Goal: Communication & Community: Answer question/provide support

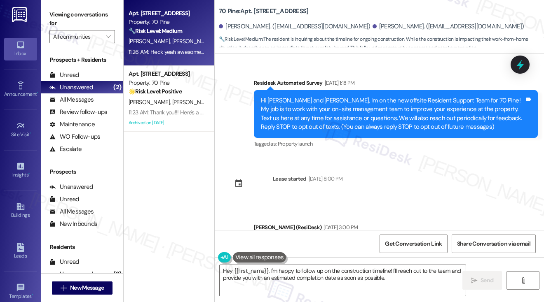
scroll to position [2603, 0]
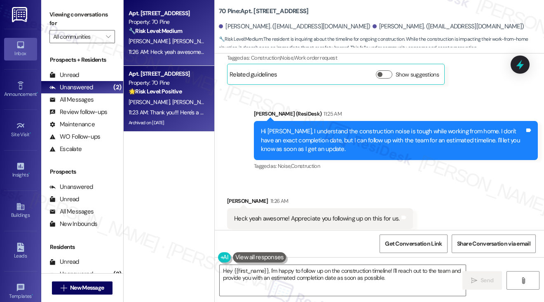
click at [178, 104] on div "[PERSON_NAME] [PERSON_NAME]" at bounding box center [167, 102] width 78 height 10
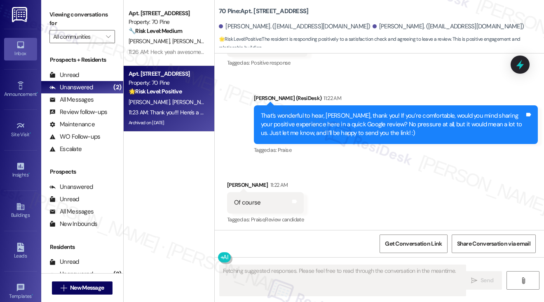
scroll to position [7288, 0]
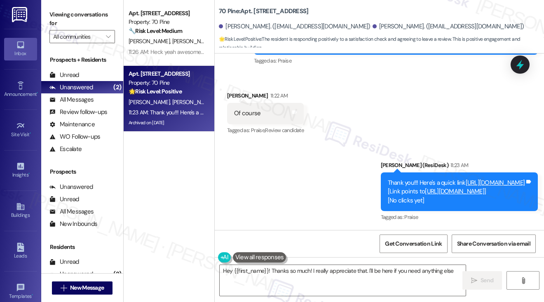
type textarea "Hey {{first_name}}! Thanks so much! I really appreciate that. I'll be here if y…"
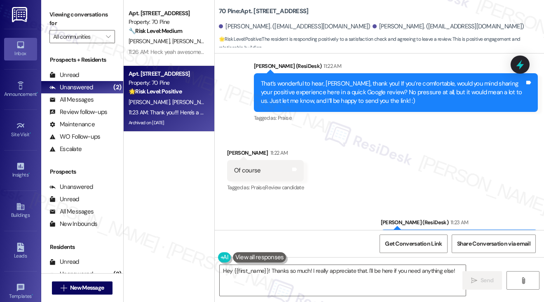
scroll to position [7206, 0]
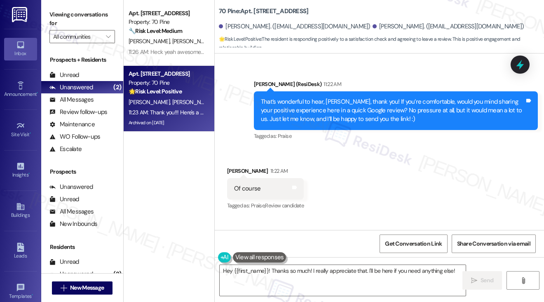
click at [361, 98] on div "That’s wonderful to hear, [PERSON_NAME], thank you! If you’re comfortable, woul…" at bounding box center [393, 111] width 264 height 26
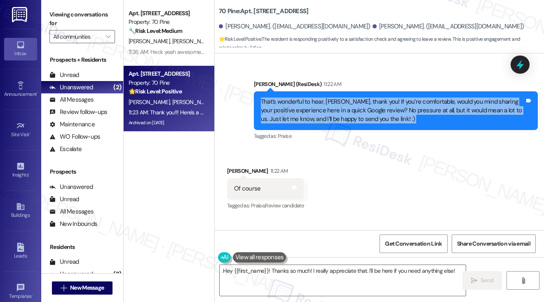
click at [361, 98] on div "That’s wonderful to hear, [PERSON_NAME], thank you! If you’re comfortable, woul…" at bounding box center [393, 111] width 264 height 26
click at [325, 116] on div "That’s wonderful to hear, [PERSON_NAME], thank you! If you’re comfortable, woul…" at bounding box center [393, 111] width 264 height 26
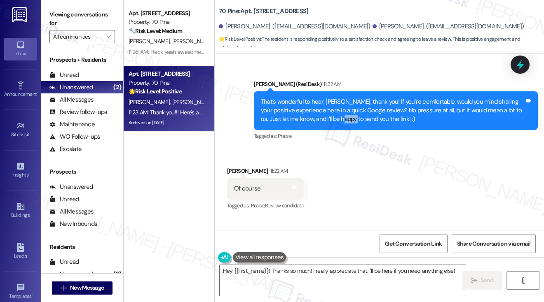
click at [325, 116] on div "That’s wonderful to hear, [PERSON_NAME], thank you! If you’re comfortable, woul…" at bounding box center [393, 111] width 264 height 26
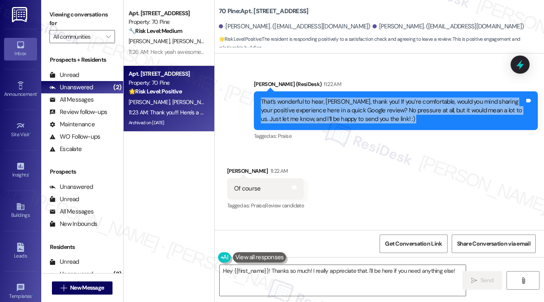
click at [325, 116] on div "That’s wonderful to hear, [PERSON_NAME], thank you! If you’re comfortable, woul…" at bounding box center [393, 111] width 264 height 26
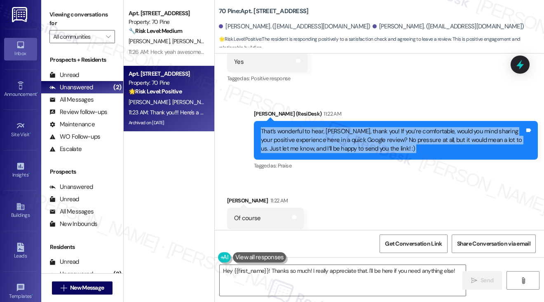
scroll to position [7164, 0]
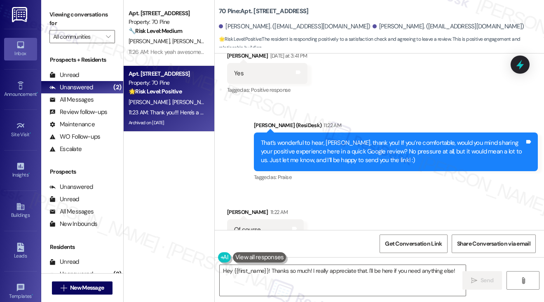
click at [394, 105] on div "Sent via SMS [PERSON_NAME] (ResiDesk) 11:22 AM That’s wonderful to hear, [PERSO…" at bounding box center [379, 146] width 329 height 87
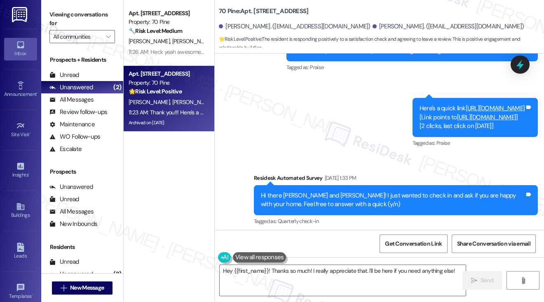
scroll to position [6423, 0]
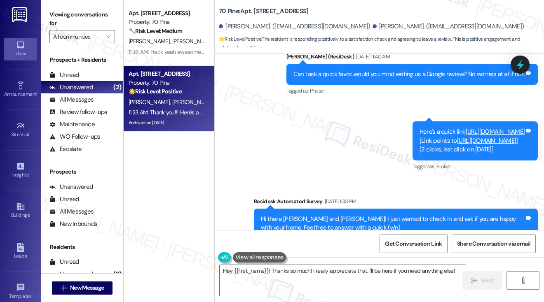
click at [466, 128] on link "[URL][DOMAIN_NAME]" at bounding box center [495, 132] width 59 height 8
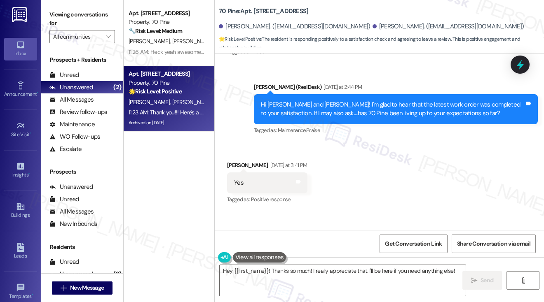
scroll to position [7288, 0]
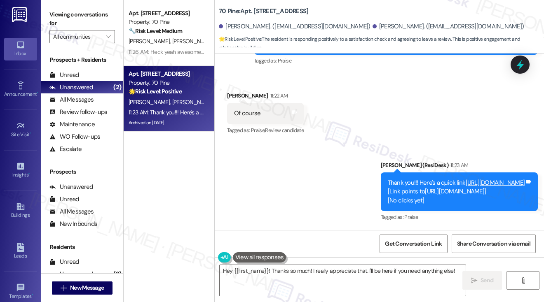
click at [68, 16] on label "Viewing conversations for" at bounding box center [82, 19] width 66 height 22
click at [388, 179] on div "Thank you!!! Here's a quick link [URL][DOMAIN_NAME] [Link points to [URL][DOMAI…" at bounding box center [456, 192] width 137 height 26
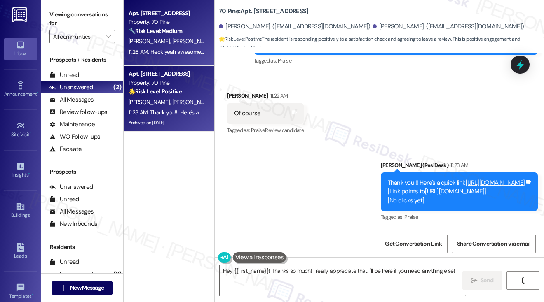
click at [196, 51] on div "11:26 AM: Heck yeah awesome! Appreciate you following up on this for us. 11:26 …" at bounding box center [216, 51] width 175 height 7
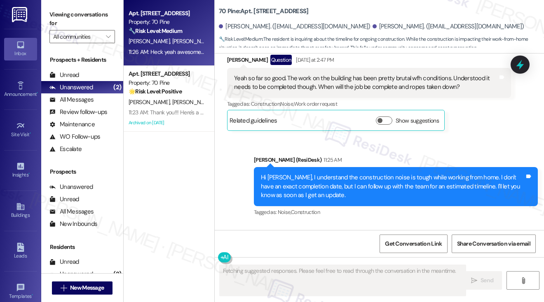
scroll to position [2603, 0]
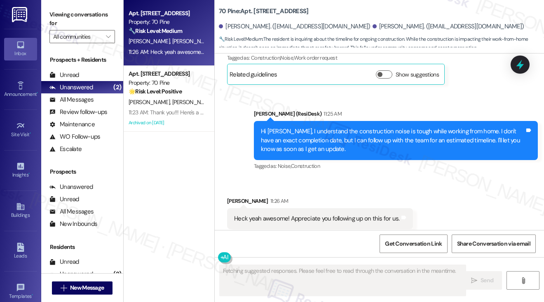
click at [309, 215] on div "Heck yeah awesome! Appreciate you following up on this for us." at bounding box center [317, 219] width 166 height 9
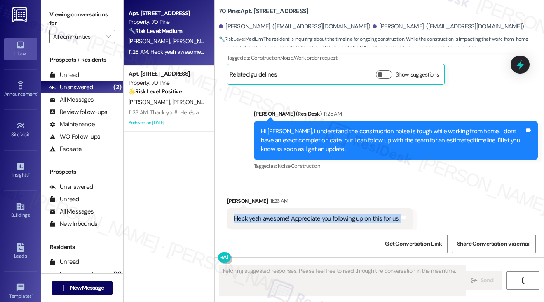
click at [309, 215] on div "Heck yeah awesome! Appreciate you following up on this for us." at bounding box center [317, 219] width 166 height 9
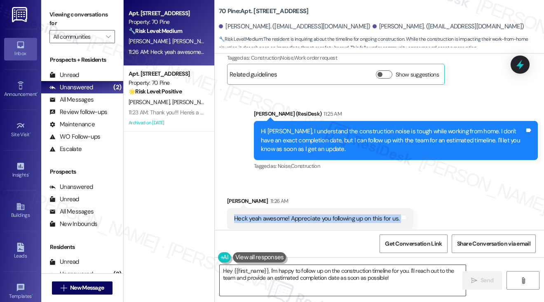
click at [417, 281] on textarea "Hey {{first_name}}, I'm happy to follow up on the construction timeline for you…" at bounding box center [343, 280] width 246 height 31
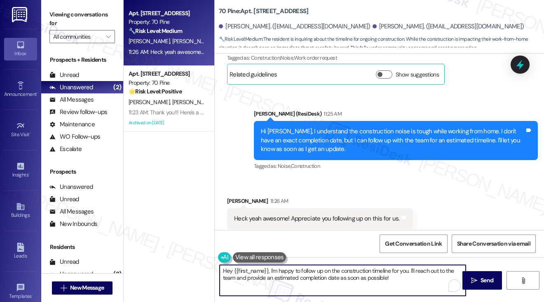
click at [417, 281] on textarea "Hey {{first_name}}, I'm happy to follow up on the construction timeline for you…" at bounding box center [343, 280] width 246 height 31
click at [244, 197] on div "[PERSON_NAME] 11:26 AM" at bounding box center [320, 203] width 186 height 12
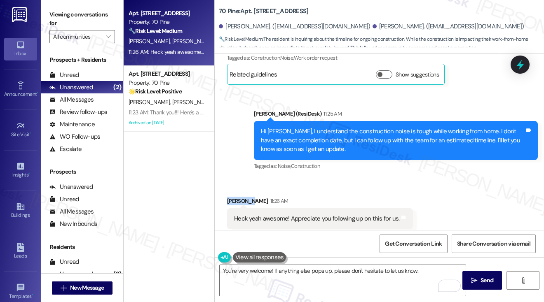
click at [244, 197] on div "[PERSON_NAME] 11:26 AM" at bounding box center [320, 203] width 186 height 12
copy div "[PERSON_NAME]"
click at [270, 270] on textarea "You're very welcome! If anything else pops up, please don't hesitate to let us …" at bounding box center [343, 280] width 246 height 31
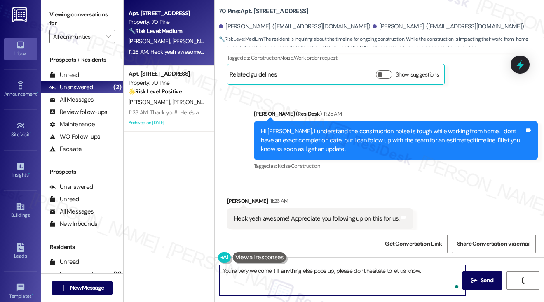
paste textarea "[PERSON_NAME]"
click at [264, 270] on textarea "You're very welcome, [PERSON_NAME]! If anything else pops up, please don't hesi…" at bounding box center [343, 280] width 246 height 31
click at [242, 270] on textarea "You're very welcome, [PERSON_NAME]! If anything else pops up, please don't hesi…" at bounding box center [343, 280] width 246 height 31
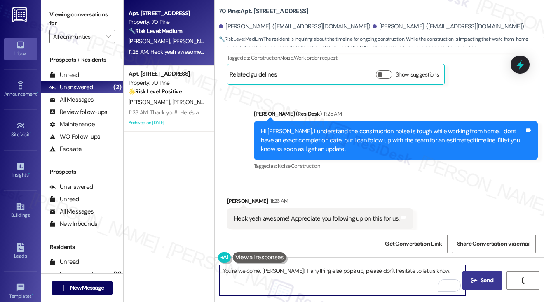
type textarea "You're welcome, [PERSON_NAME]! If anything else pops up, please don't hesitate …"
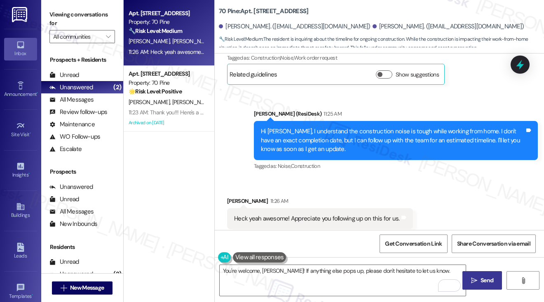
click at [468, 275] on button " Send" at bounding box center [482, 281] width 40 height 19
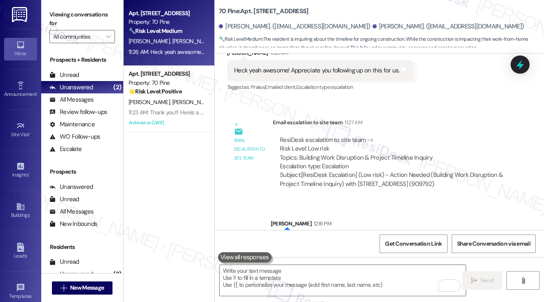
scroll to position [2762, 0]
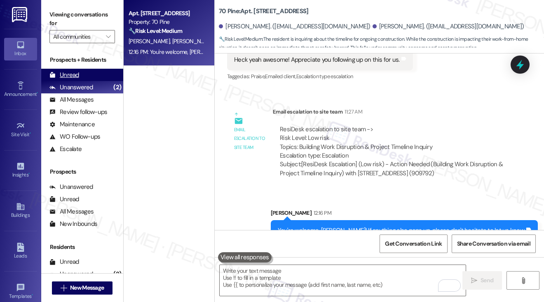
click at [87, 75] on div "Unread (0)" at bounding box center [82, 75] width 82 height 12
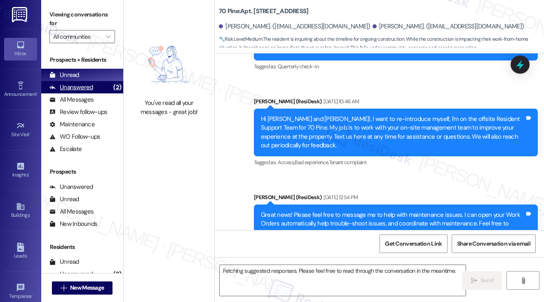
click at [111, 87] on div "(2)" at bounding box center [117, 87] width 12 height 13
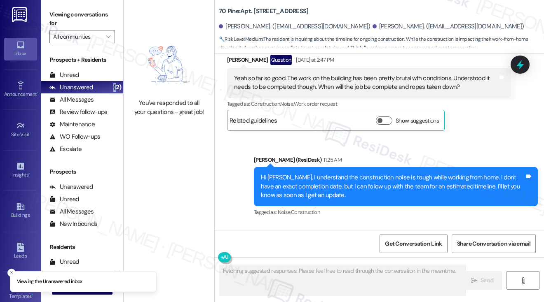
scroll to position [2603, 0]
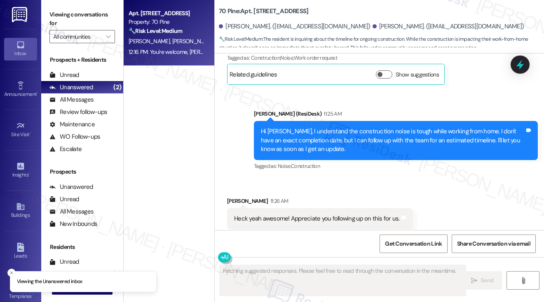
click at [173, 47] on div "12:16 PM: You're welcome, [PERSON_NAME]! If anything else pops up, please don't…" at bounding box center [167, 52] width 78 height 10
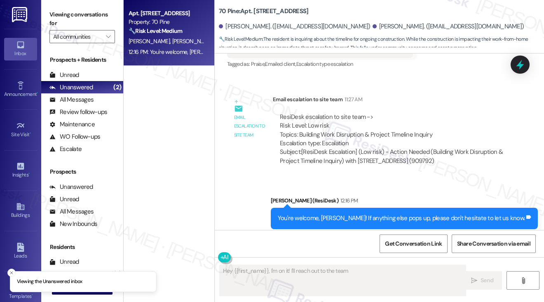
click at [352, 214] on div "You're welcome, [PERSON_NAME]! If anything else pops up, please don't hesitate …" at bounding box center [401, 218] width 247 height 9
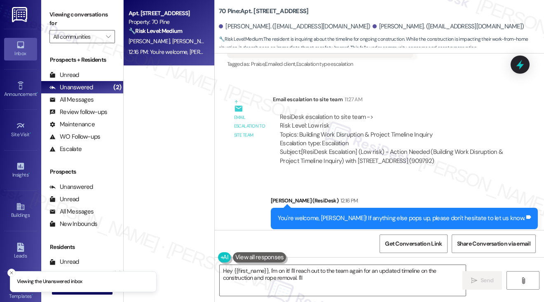
click at [353, 214] on div "You're welcome, [PERSON_NAME]! If anything else pops up, please don't hesitate …" at bounding box center [401, 218] width 247 height 9
type textarea "Hey {{first_name}}, I'm on it! I'll reach out to the team again for an updated …"
click at [353, 214] on div "You're welcome, [PERSON_NAME]! If anything else pops up, please don't hesitate …" at bounding box center [401, 218] width 247 height 9
